Goal: Task Accomplishment & Management: Manage account settings

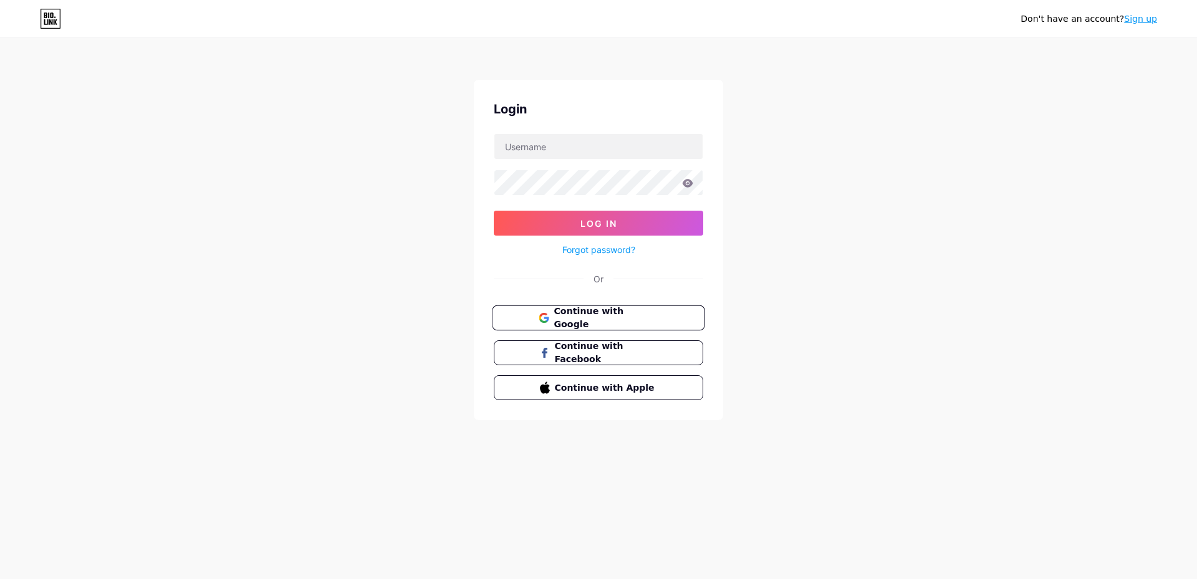
click at [626, 318] on span "Continue with Google" at bounding box center [605, 318] width 104 height 27
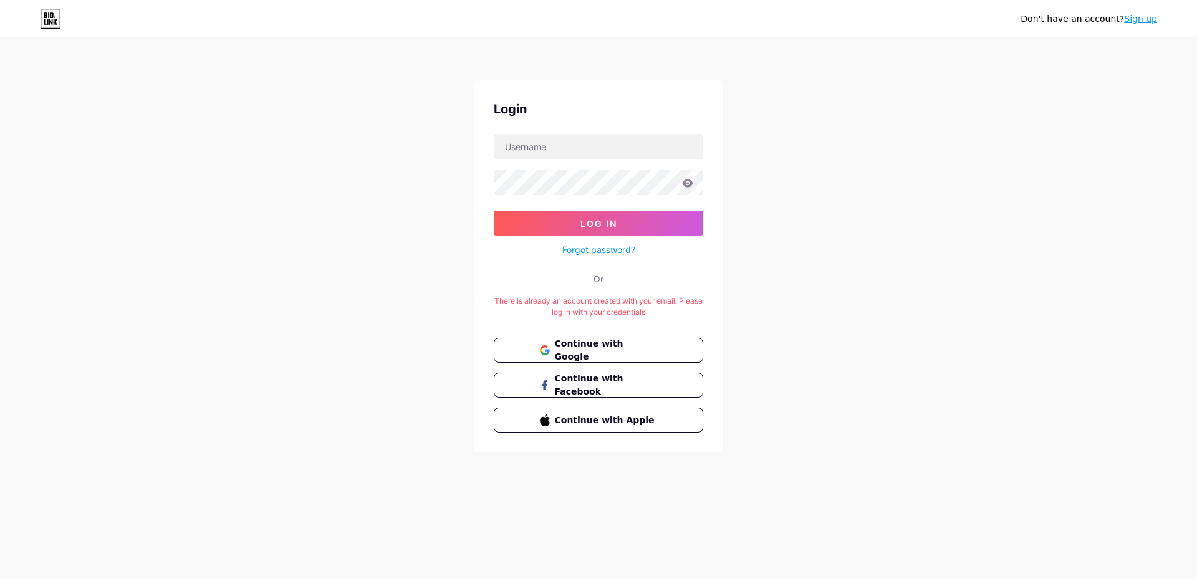
click at [595, 250] on link "Forgot password?" at bounding box center [598, 249] width 73 height 13
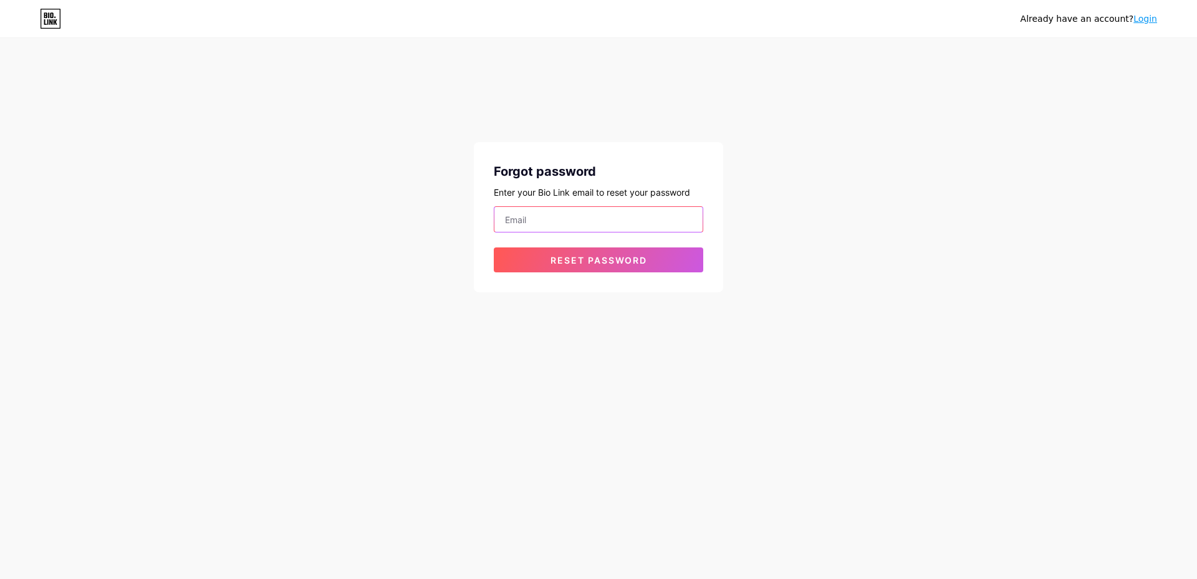
click at [570, 212] on input "email" at bounding box center [598, 219] width 208 height 25
type input "[EMAIL_ADDRESS][DOMAIN_NAME]"
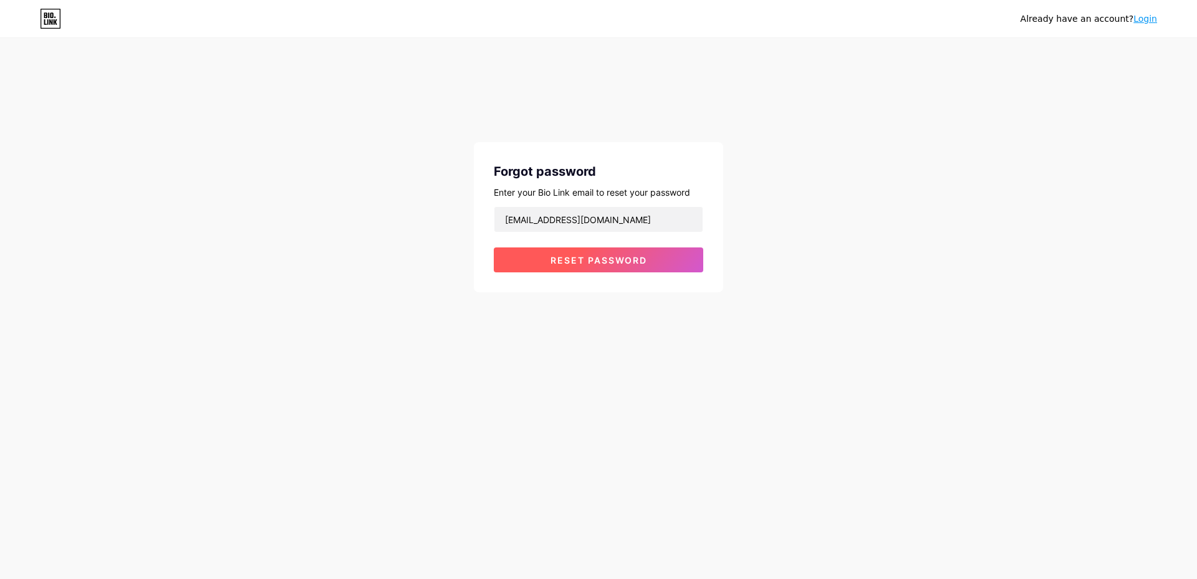
click at [591, 257] on span "Reset password" at bounding box center [598, 260] width 97 height 11
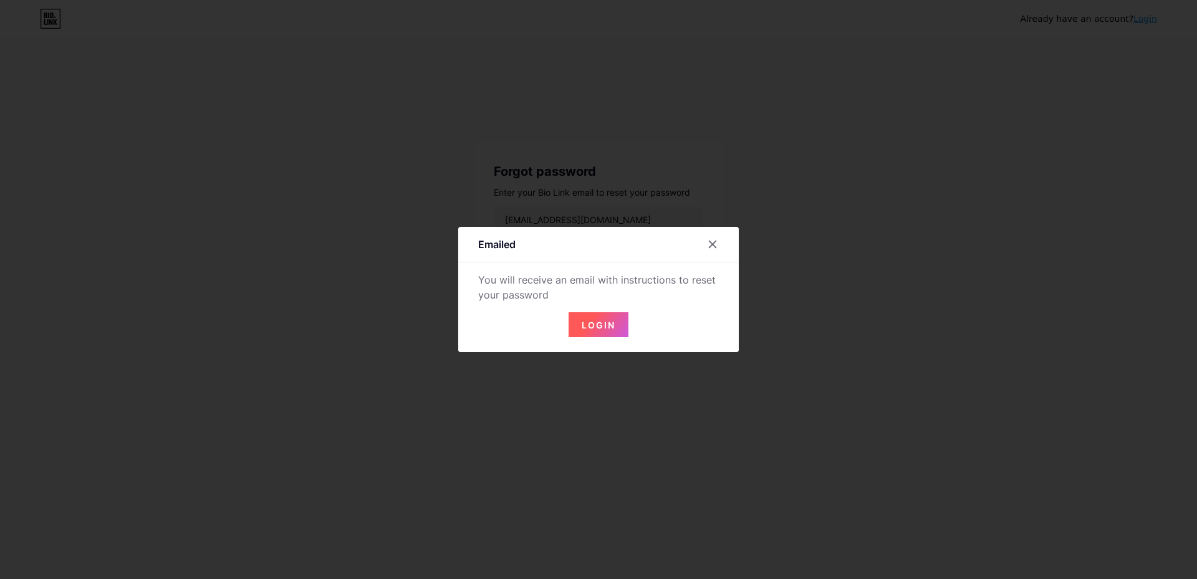
click at [600, 318] on button "Login" at bounding box center [598, 324] width 60 height 25
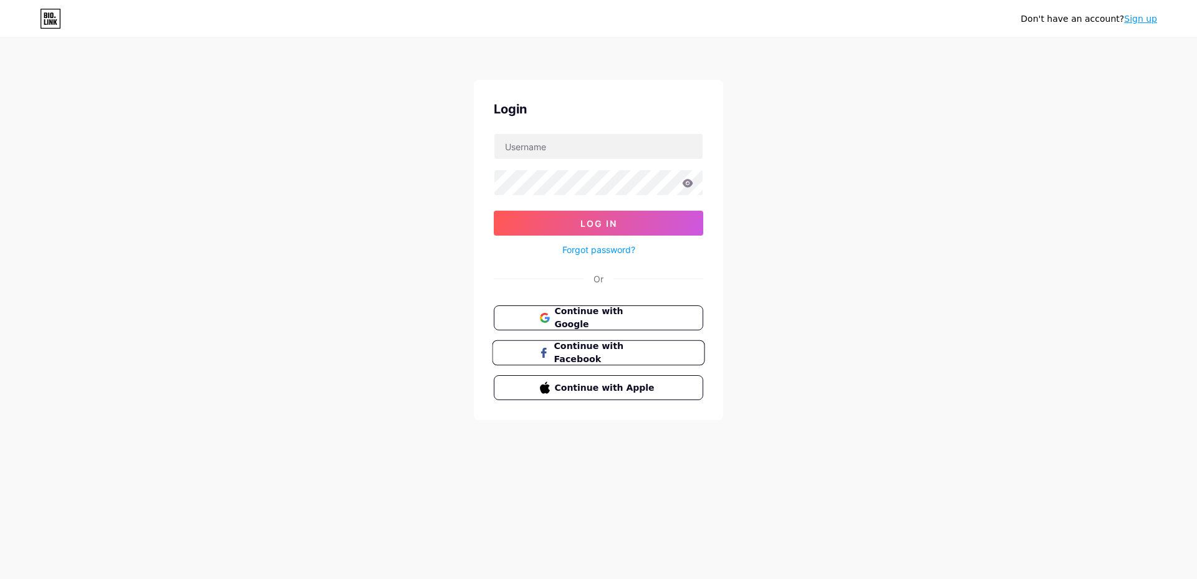
click at [647, 352] on span "Continue with Facebook" at bounding box center [605, 353] width 104 height 27
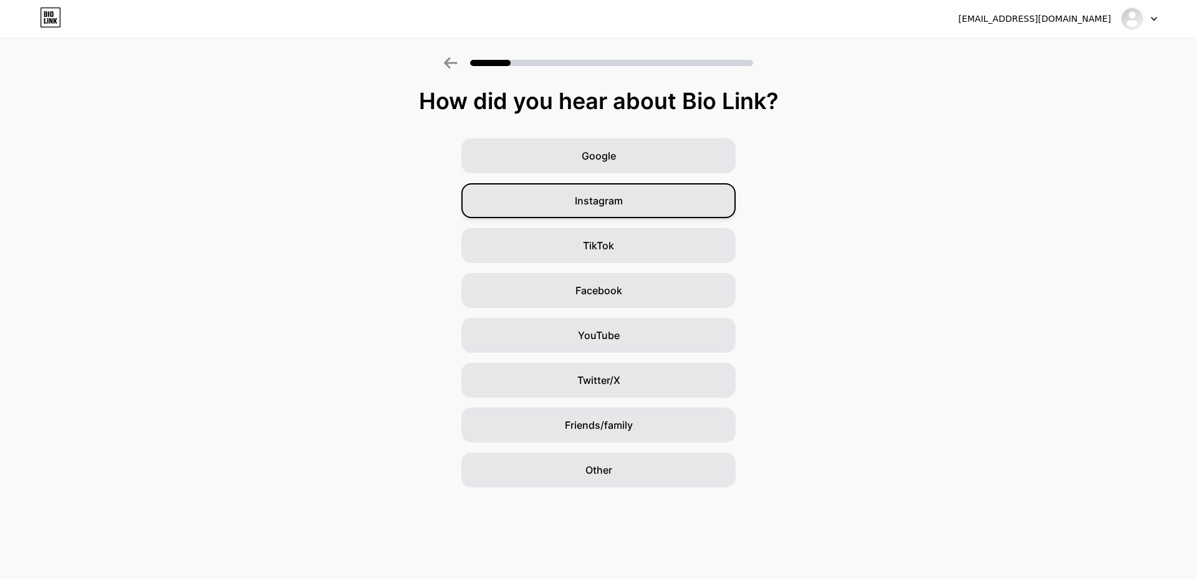
click at [652, 193] on div "Instagram" at bounding box center [598, 200] width 274 height 35
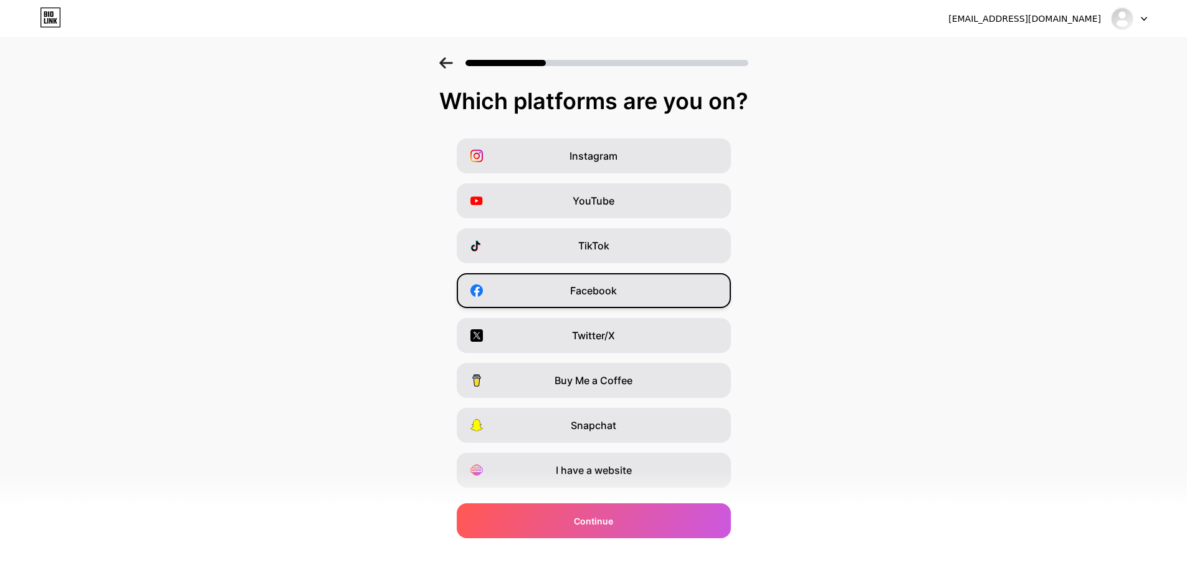
click at [669, 295] on div "Facebook" at bounding box center [594, 290] width 274 height 35
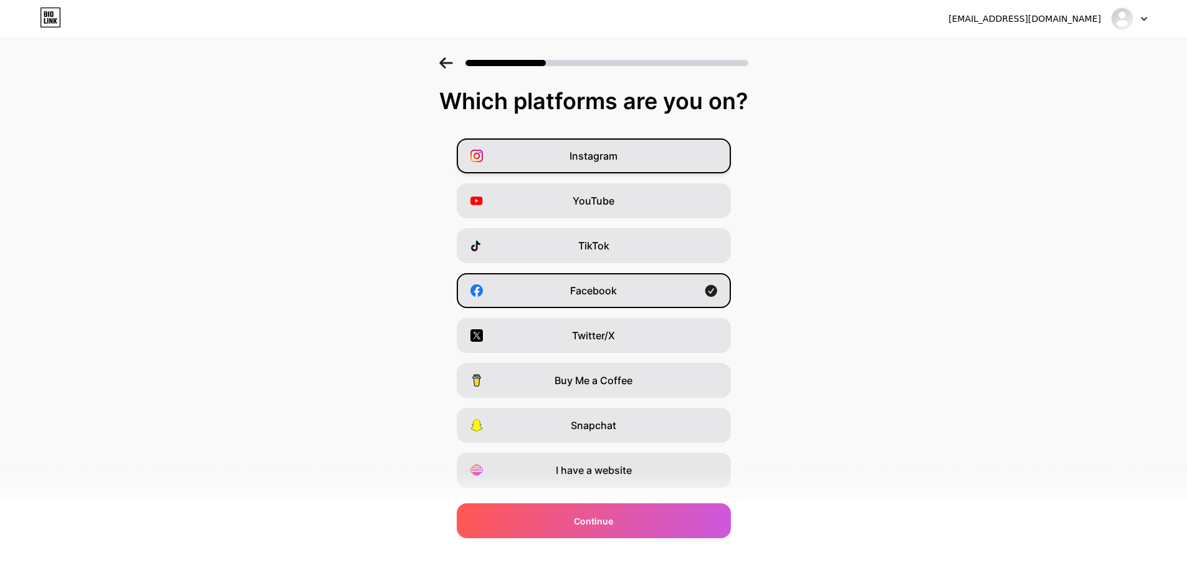
click at [629, 162] on div "Instagram" at bounding box center [594, 155] width 274 height 35
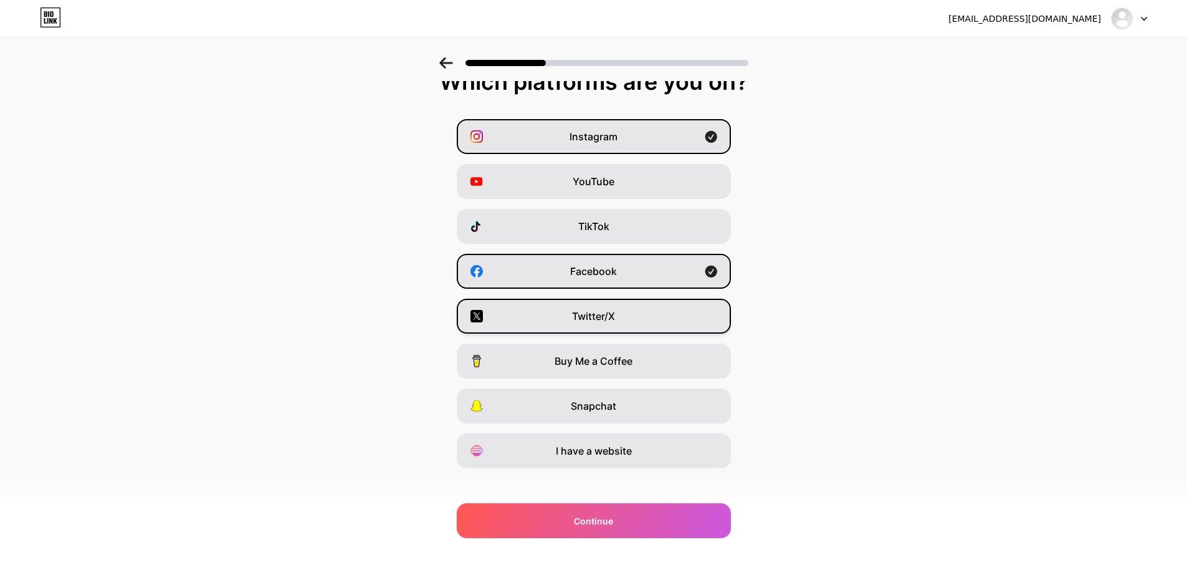
scroll to position [30, 0]
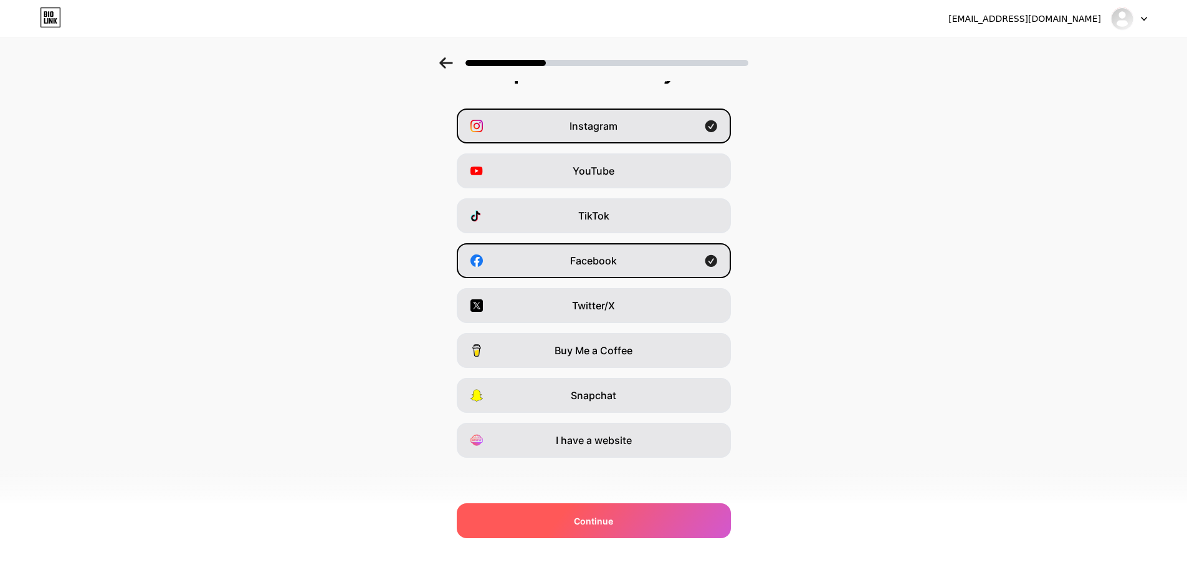
click at [668, 528] on div "Continue" at bounding box center [594, 520] width 274 height 35
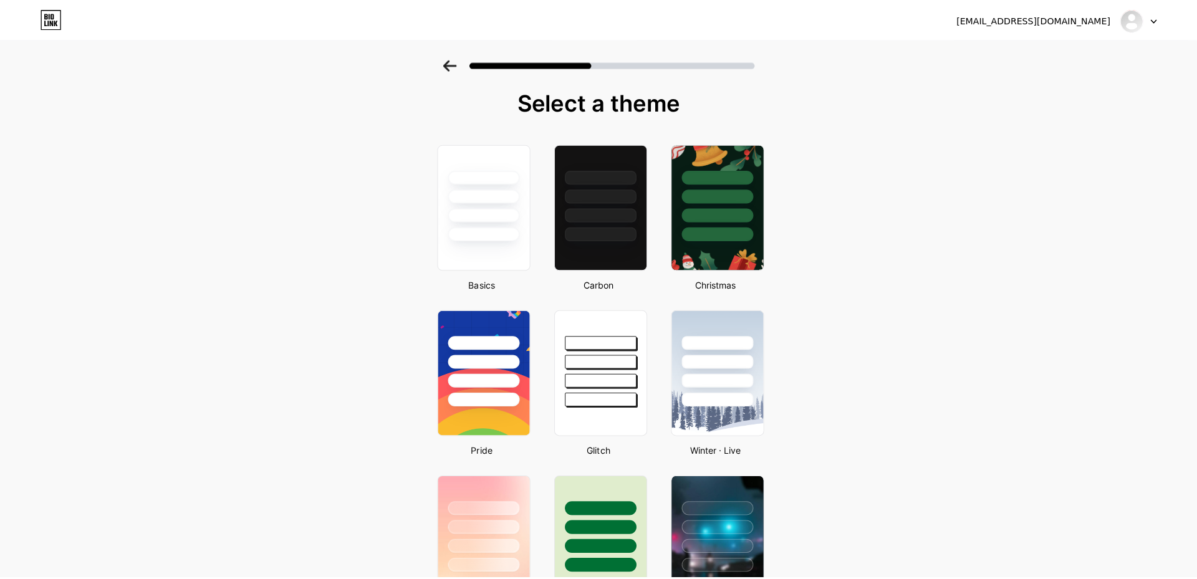
scroll to position [0, 0]
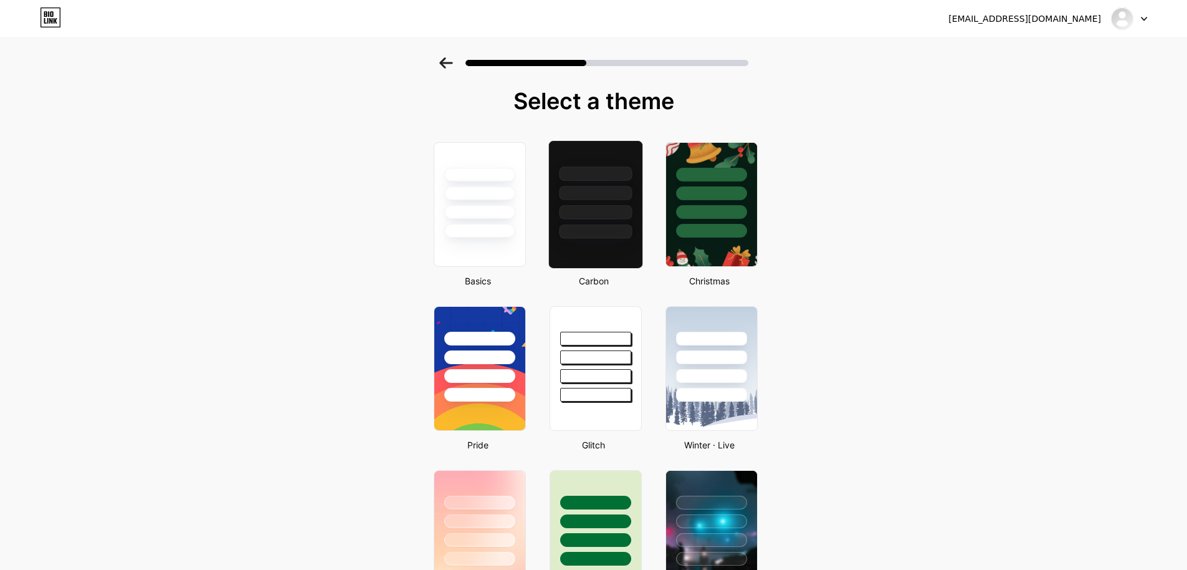
click at [597, 212] on div at bounding box center [595, 212] width 73 height 14
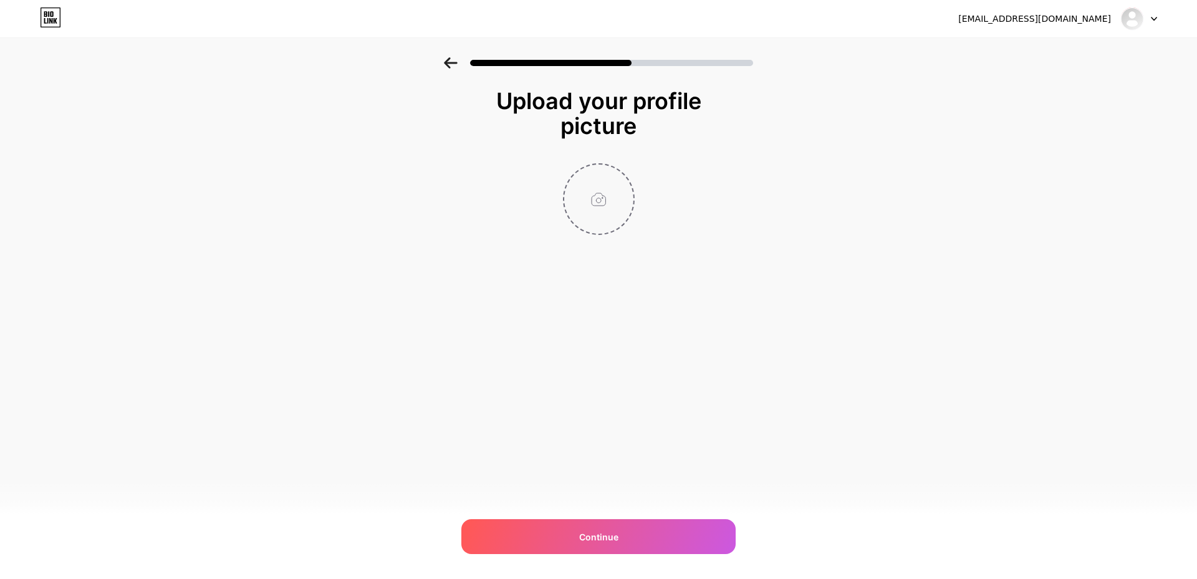
click at [601, 192] on input "file" at bounding box center [598, 199] width 69 height 69
type input "C:\fakepath\hitam.jpg"
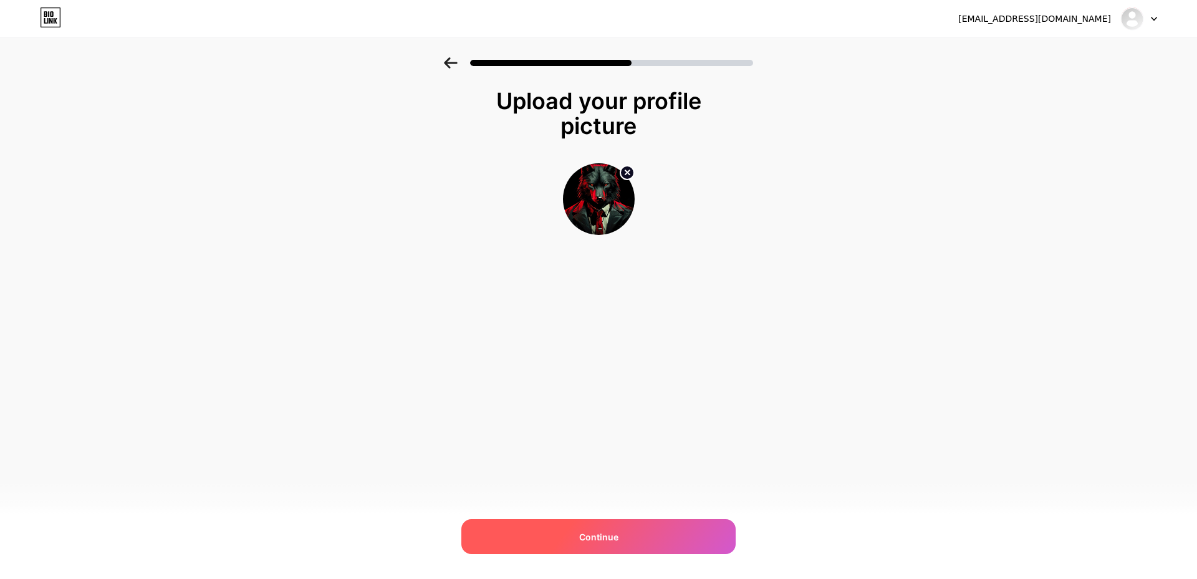
click at [703, 532] on div "Continue" at bounding box center [598, 536] width 274 height 35
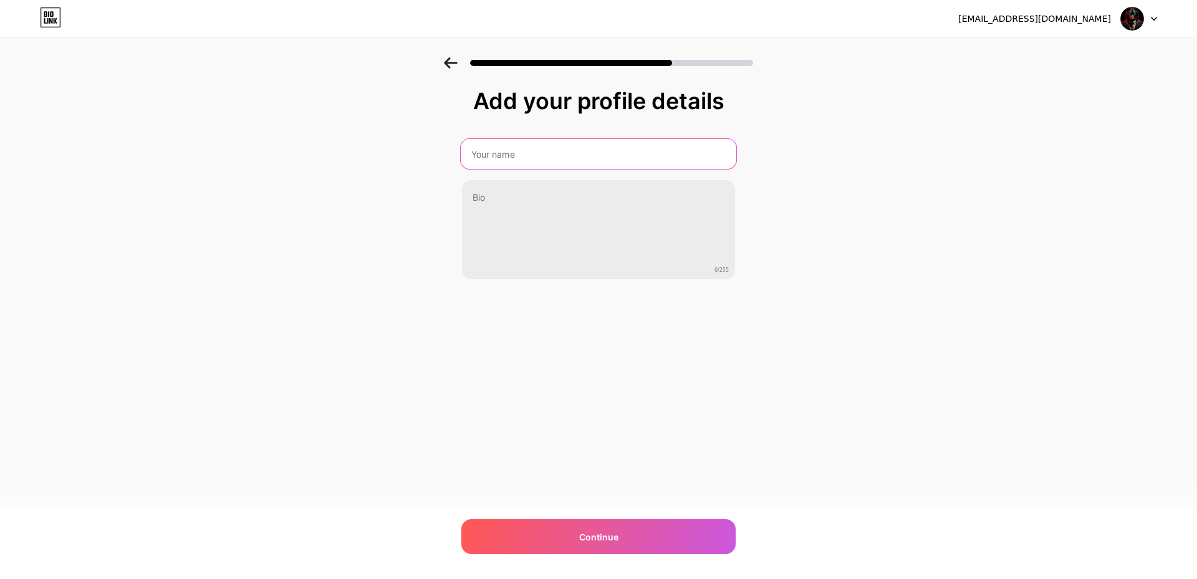
click at [489, 154] on input "text" at bounding box center [598, 154] width 275 height 30
type input "SERIGALA ESCOBAR"
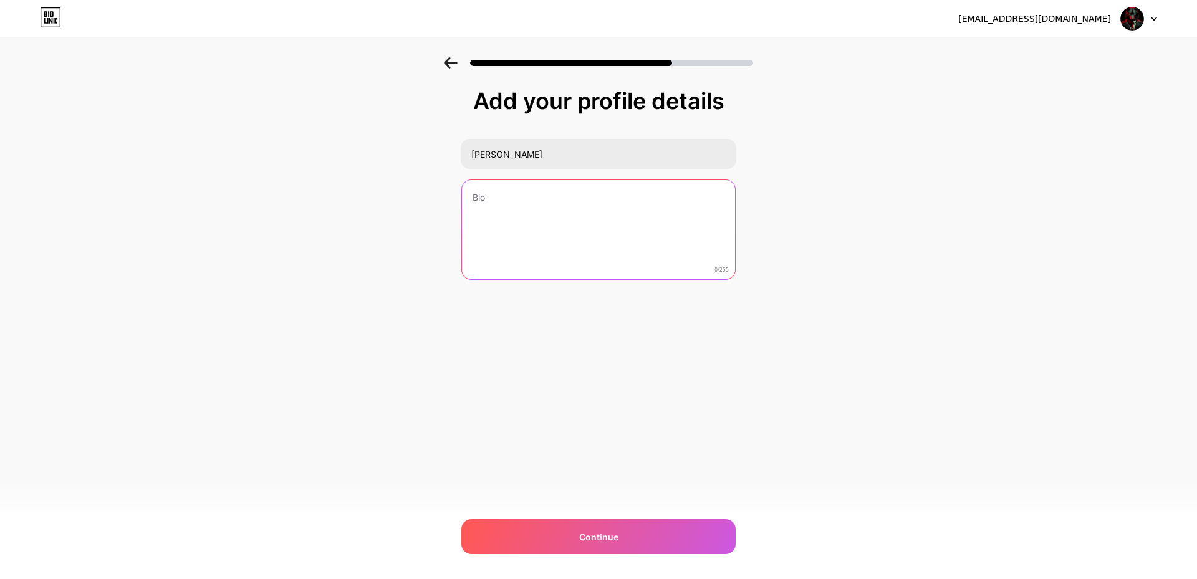
click at [637, 196] on textarea at bounding box center [598, 230] width 273 height 100
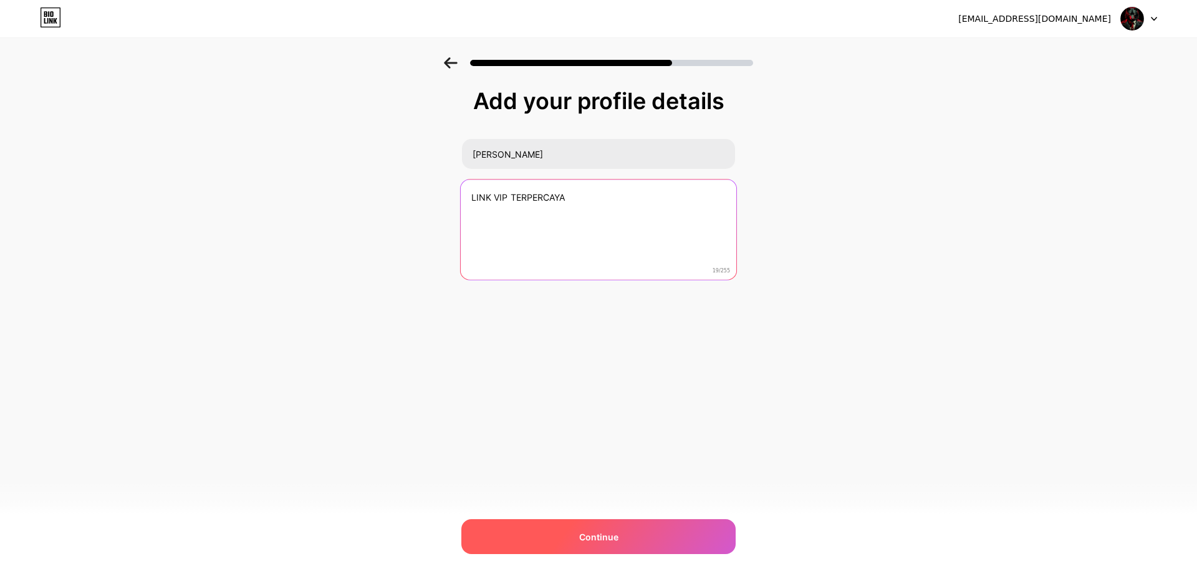
type textarea "LINK VIP TERPERCAYA"
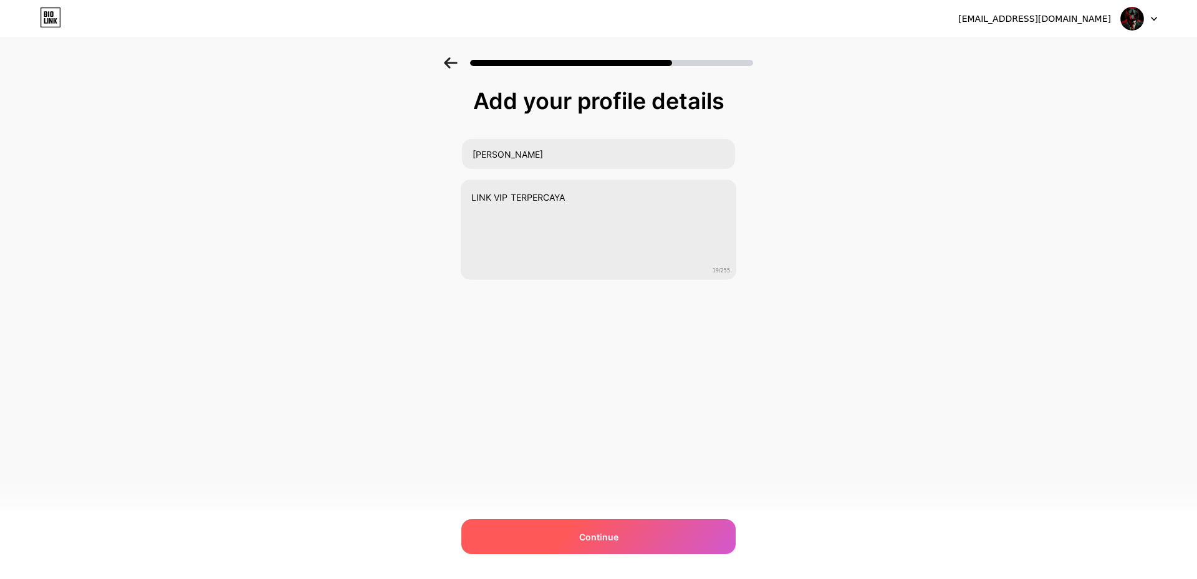
click at [651, 532] on div "Continue" at bounding box center [598, 536] width 274 height 35
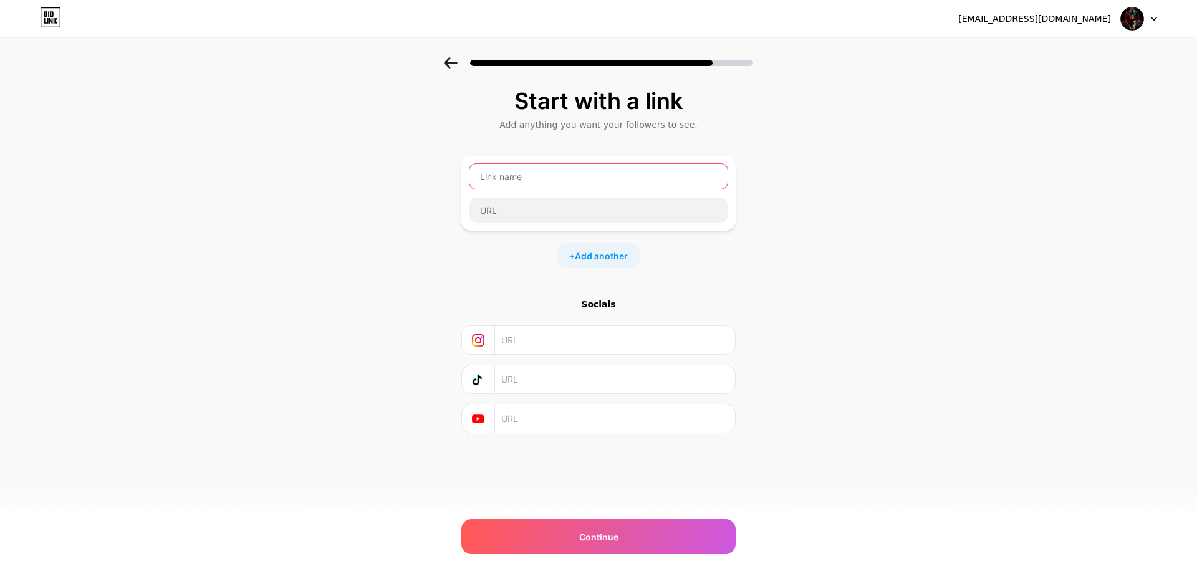
click at [565, 170] on input "text" at bounding box center [598, 176] width 258 height 25
click at [545, 181] on input "text" at bounding box center [598, 176] width 258 height 25
click at [557, 209] on input "text" at bounding box center [598, 210] width 258 height 25
paste input "https://serigalaescobar.blogspot.com/2025/09/slotgacor.html#more"
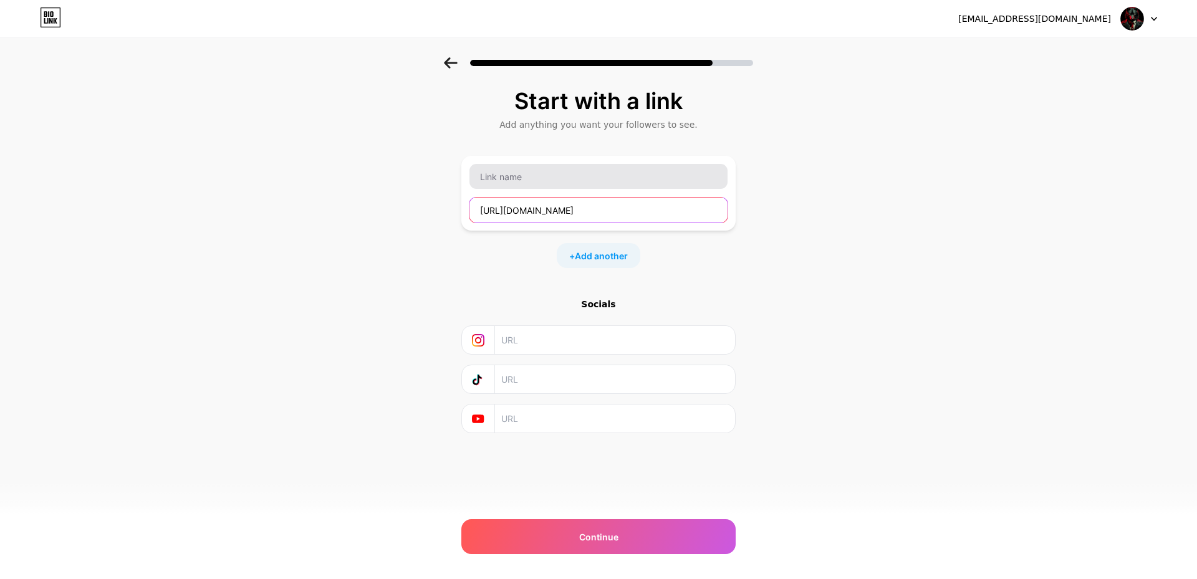
type input "https://serigalaescobar.blogspot.com/2025/09/slotgacor.html#more"
click at [557, 183] on input "text" at bounding box center [598, 176] width 258 height 25
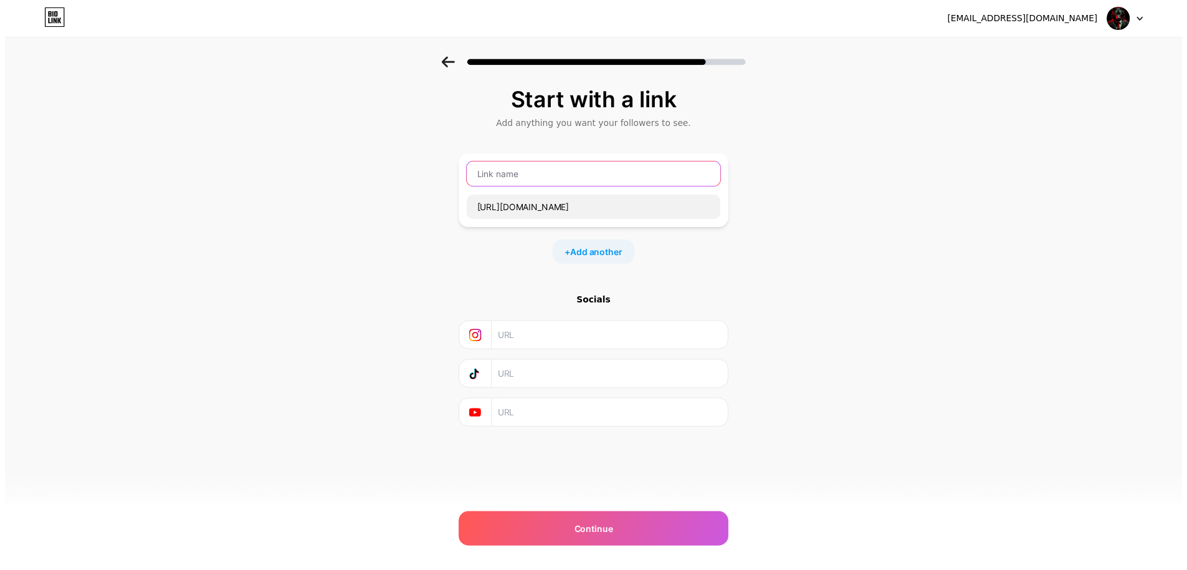
scroll to position [0, 0]
type input "LINK VIP SERIGALA ESCOBAR"
click at [541, 340] on input "text" at bounding box center [614, 340] width 226 height 28
paste input "https://www.instagram.com/dunia_malam_fyp/"
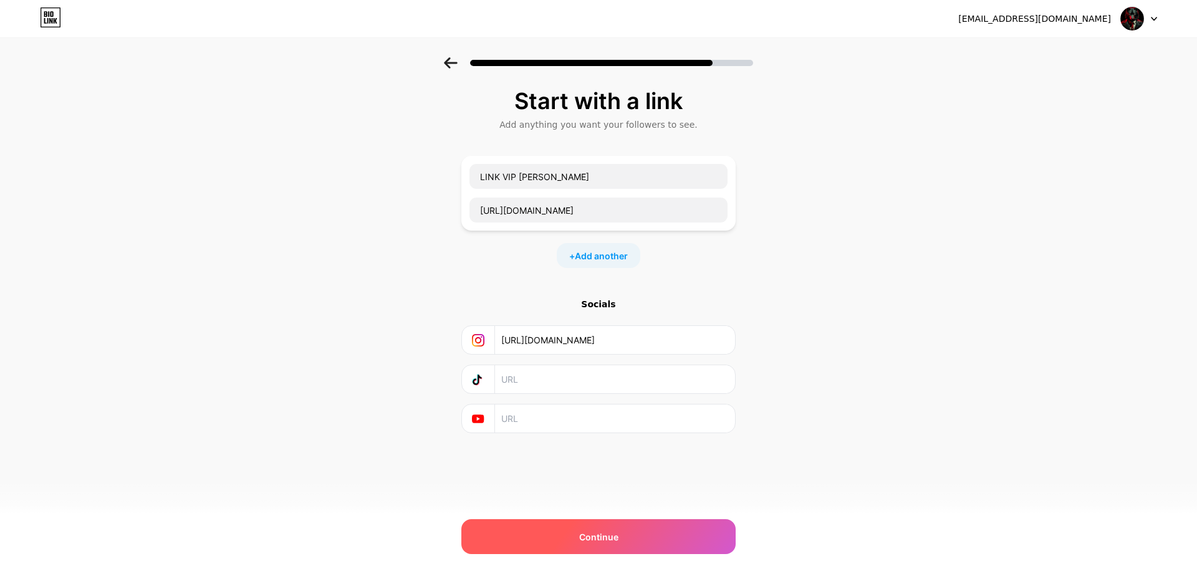
type input "https://www.instagram.com/dunia_malam_fyp/"
drag, startPoint x: 619, startPoint y: 548, endPoint x: 846, endPoint y: 509, distance: 230.2
click at [619, 548] on div "Continue" at bounding box center [598, 536] width 274 height 35
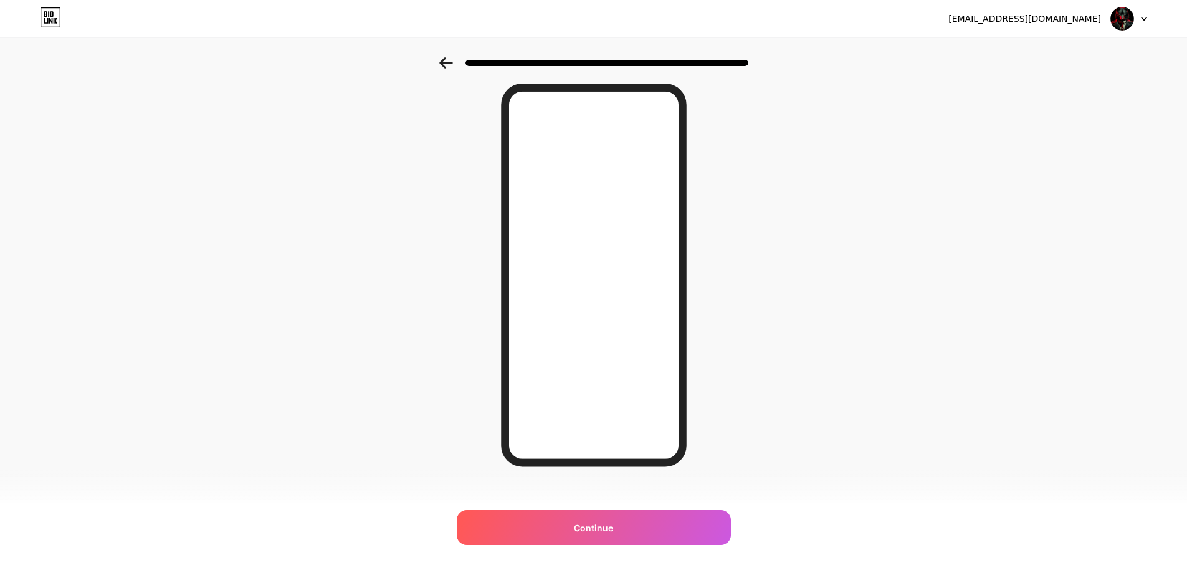
scroll to position [57, 0]
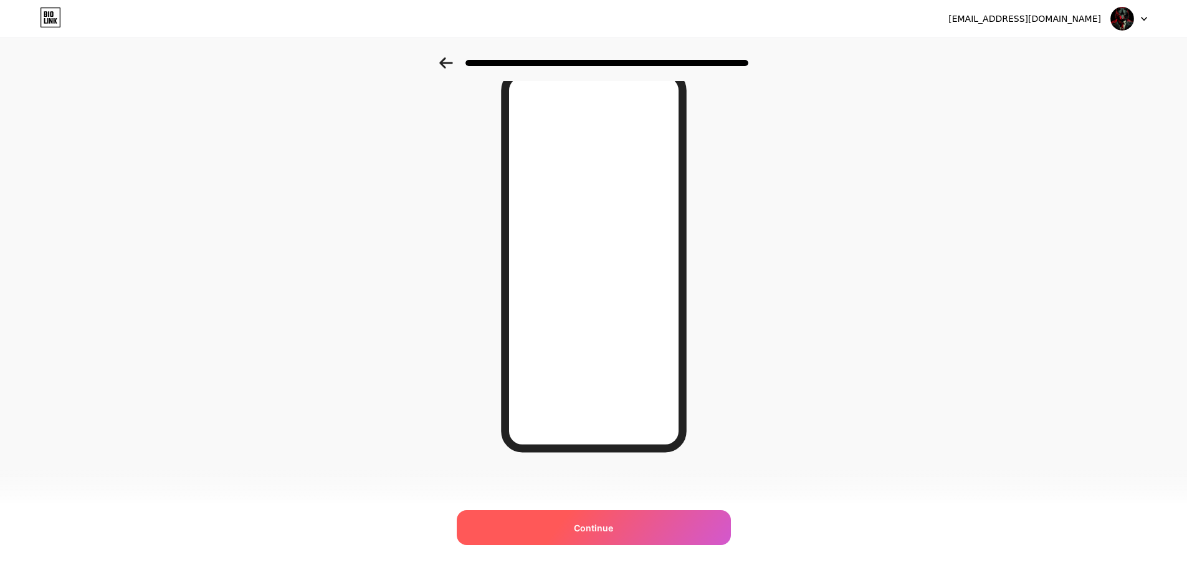
click at [604, 522] on span "Continue" at bounding box center [593, 527] width 39 height 13
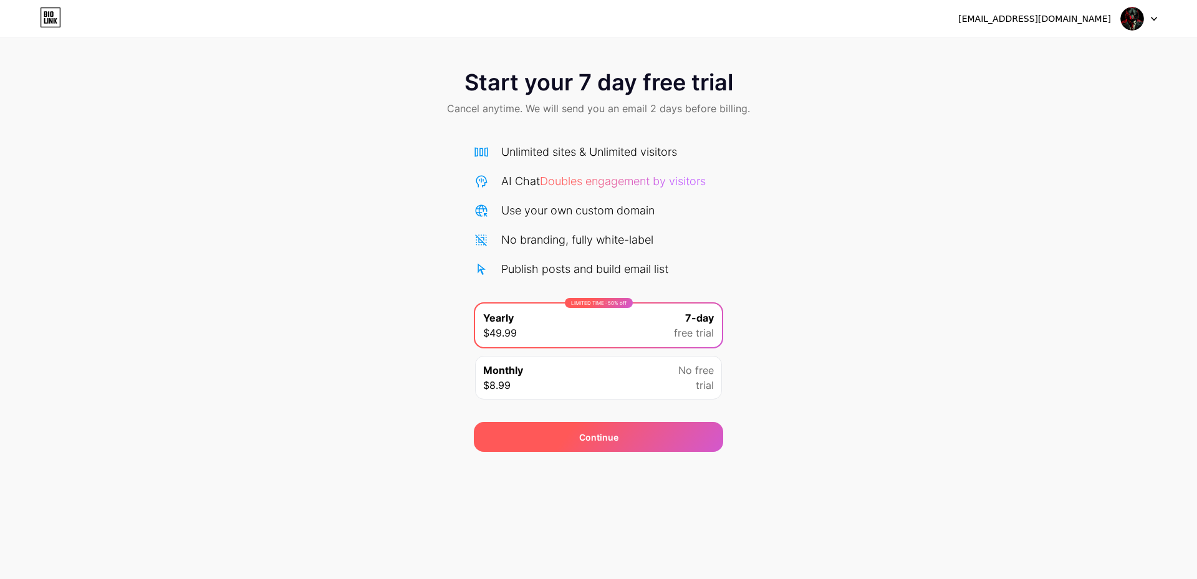
click at [623, 436] on div "Continue" at bounding box center [598, 437] width 249 height 30
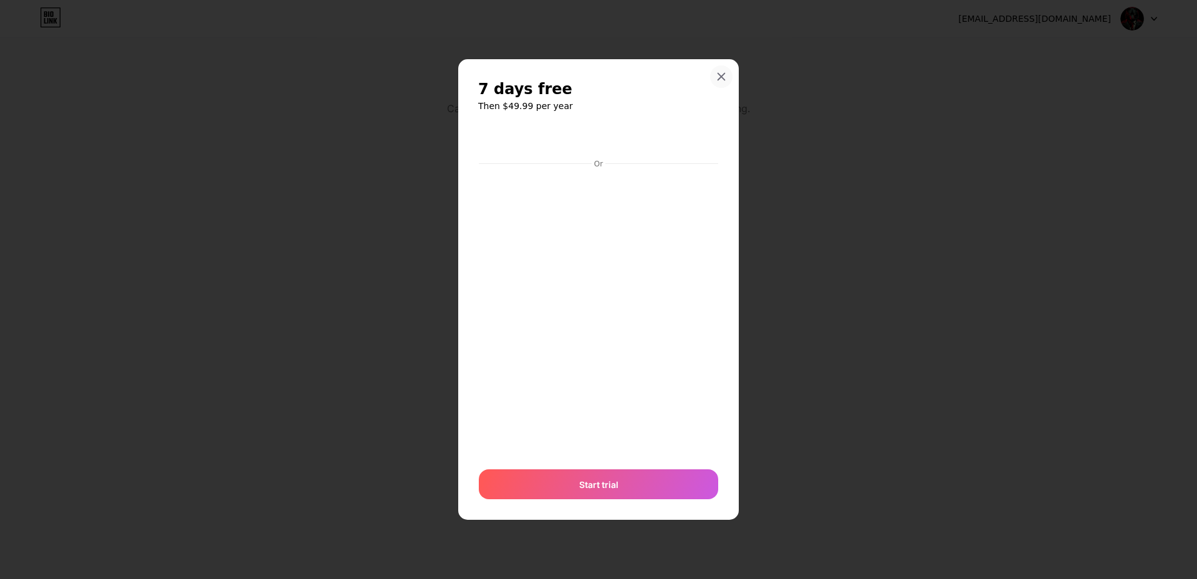
click at [725, 74] on icon at bounding box center [721, 77] width 7 height 7
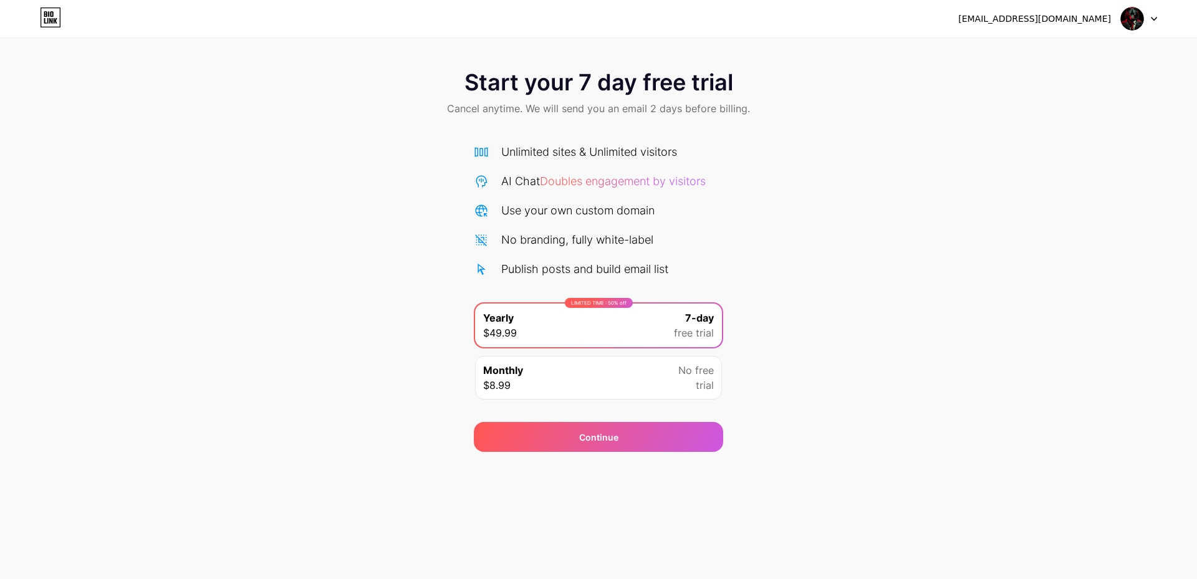
click at [1158, 25] on div "tamaescobar23@gmail.com Logout" at bounding box center [598, 18] width 1197 height 22
click at [1154, 12] on div at bounding box center [1138, 18] width 36 height 22
click at [47, 16] on icon at bounding box center [50, 17] width 21 height 20
click at [583, 373] on div "Monthly $8.99 No free trial" at bounding box center [598, 378] width 247 height 44
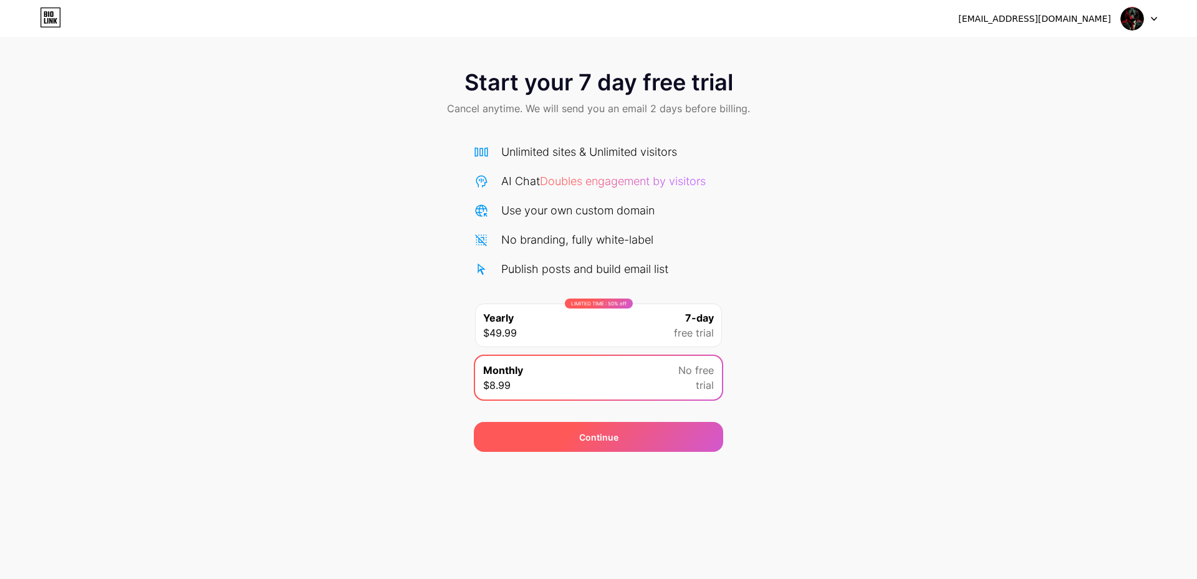
click at [687, 439] on div "Continue" at bounding box center [598, 437] width 249 height 30
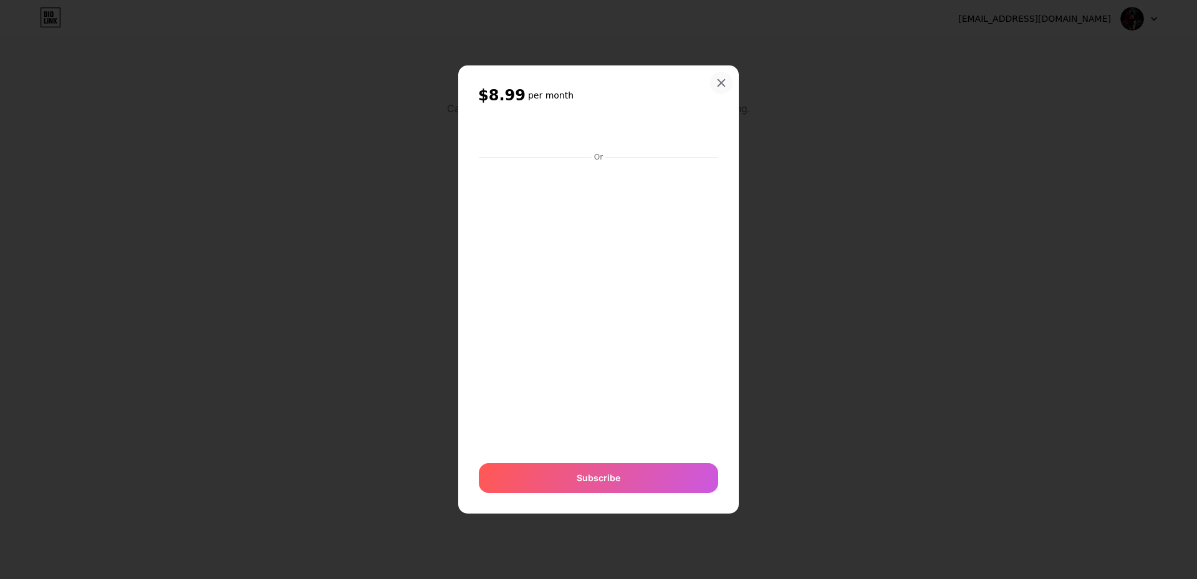
click at [720, 80] on icon at bounding box center [721, 83] width 10 height 10
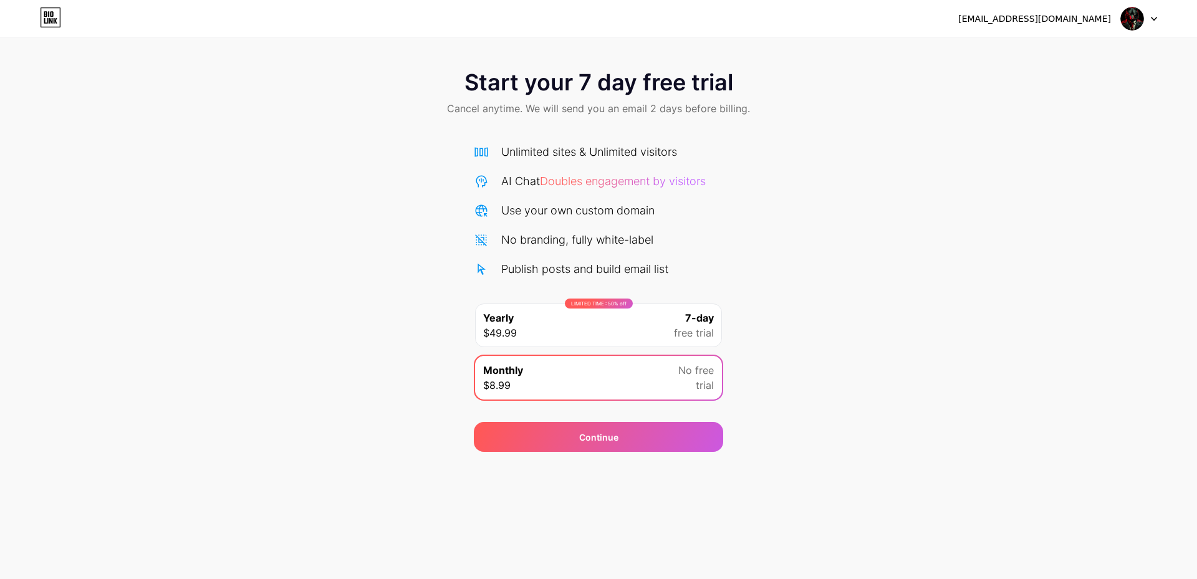
click at [474, 112] on span "Cancel anytime. We will send you an email 2 days before billing." at bounding box center [598, 108] width 303 height 15
drag, startPoint x: 444, startPoint y: 97, endPoint x: 770, endPoint y: 88, distance: 325.4
click at [728, 93] on div "Start your 7 day free trial Cancel anytime. We will send you an email 2 days be…" at bounding box center [598, 94] width 1197 height 74
click at [1078, 95] on div "Start your 7 day free trial Cancel anytime. We will send you an email 2 days be…" at bounding box center [598, 94] width 1197 height 74
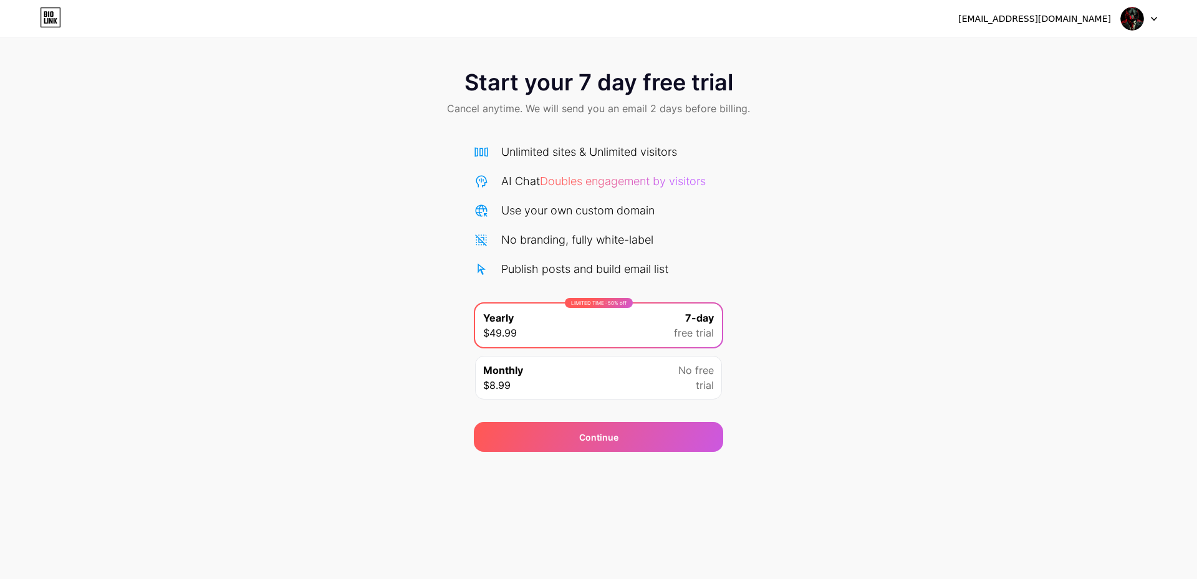
click at [52, 21] on icon at bounding box center [50, 21] width 3 height 6
